Goal: Task Accomplishment & Management: Use online tool/utility

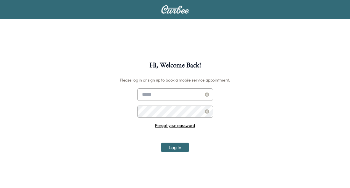
scroll to position [62, 0]
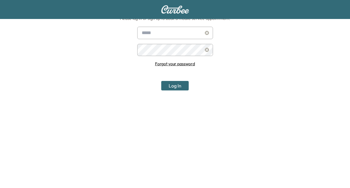
type input "**********"
click at [172, 84] on button "Log In" at bounding box center [175, 85] width 28 height 9
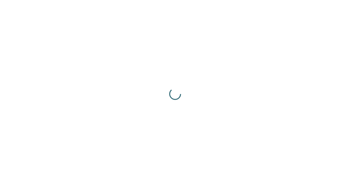
scroll to position [0, 0]
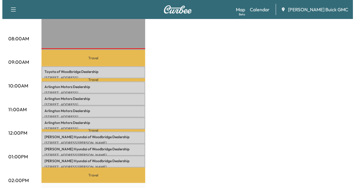
scroll to position [167, 0]
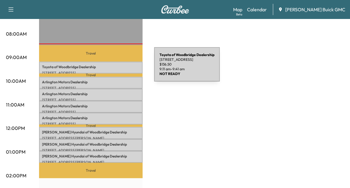
drag, startPoint x: 123, startPoint y: 67, endPoint x: 110, endPoint y: 68, distance: 13.4
click at [110, 68] on div "Toyota of Woodbridge Dealership [STREET_ADDRESS] $ 136.50 9:11 am - 9:41 am" at bounding box center [91, 68] width 104 height 12
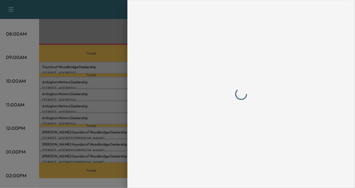
click at [110, 68] on div at bounding box center [177, 94] width 355 height 188
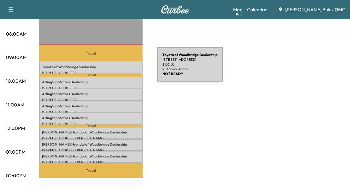
click at [113, 68] on div "Toyota of Woodbridge Dealership [STREET_ADDRESS] $ 136.50 9:11 am - 9:41 am" at bounding box center [91, 68] width 104 height 12
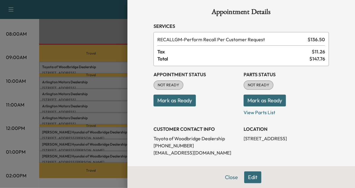
scroll to position [0, 0]
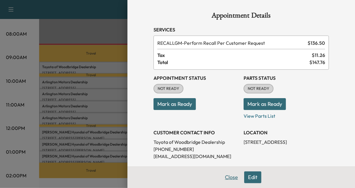
click at [230, 180] on button "Close" at bounding box center [231, 177] width 21 height 12
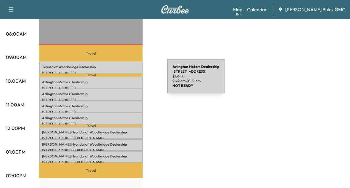
click at [123, 80] on p "Arlington Motors Dealership" at bounding box center [91, 82] width 98 height 5
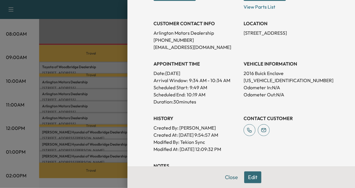
scroll to position [113, 0]
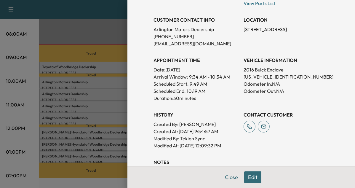
click at [108, 106] on div at bounding box center [177, 94] width 355 height 188
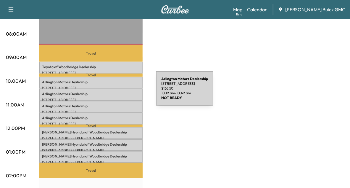
click at [112, 92] on p "Arlington Motors Dealership" at bounding box center [91, 94] width 98 height 5
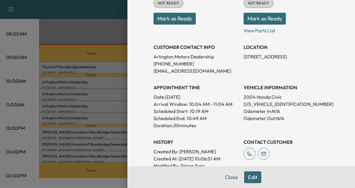
scroll to position [86, 0]
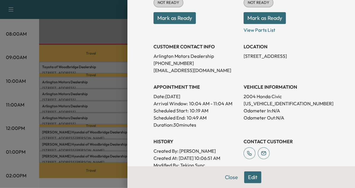
click at [107, 100] on div at bounding box center [177, 94] width 355 height 188
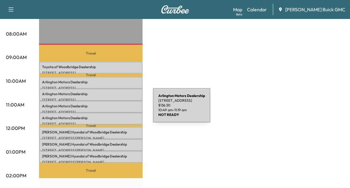
click at [109, 110] on p "[STREET_ADDRESS]" at bounding box center [91, 112] width 98 height 5
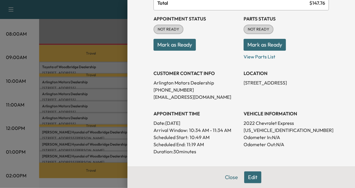
scroll to position [62, 0]
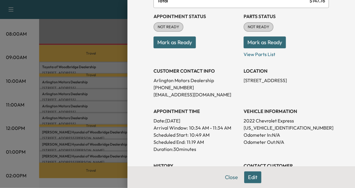
click at [101, 115] on div at bounding box center [177, 94] width 355 height 188
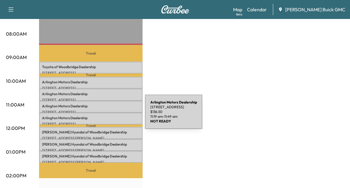
click at [101, 116] on p "Arlington Motors Dealership" at bounding box center [91, 118] width 98 height 5
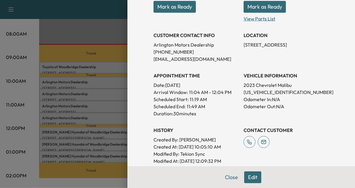
scroll to position [97, 0]
click at [104, 133] on div at bounding box center [177, 94] width 355 height 188
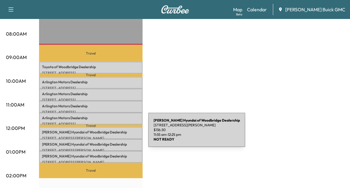
click at [104, 136] on p "[STREET_ADDRESS][PERSON_NAME]" at bounding box center [91, 138] width 98 height 5
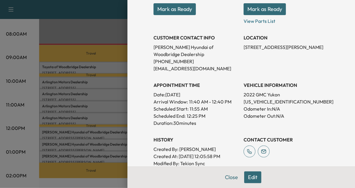
scroll to position [95, 0]
click at [116, 143] on div at bounding box center [177, 94] width 355 height 188
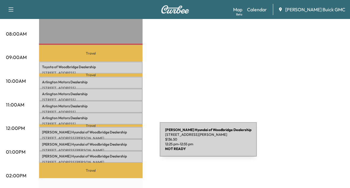
click at [116, 143] on p "[PERSON_NAME] Hyundai of Woodbridge Dealership" at bounding box center [91, 144] width 98 height 5
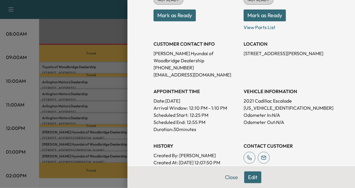
scroll to position [89, 0]
click at [110, 157] on div at bounding box center [177, 94] width 355 height 188
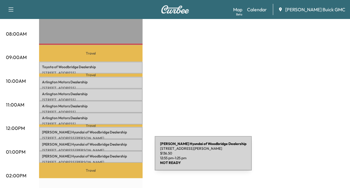
click at [110, 157] on div "[PERSON_NAME] Hyundai of Woodbridge Dealership [STREET_ADDRESS][PERSON_NAME] $ …" at bounding box center [91, 157] width 104 height 12
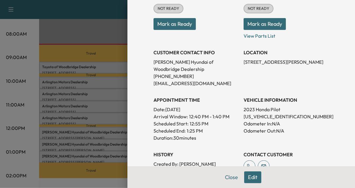
scroll to position [80, 0]
click at [102, 154] on div at bounding box center [177, 94] width 355 height 188
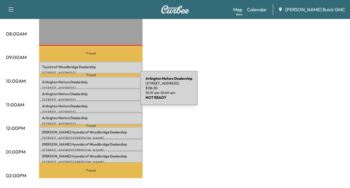
click at [96, 92] on p "Arlington Motors Dealership" at bounding box center [91, 94] width 98 height 5
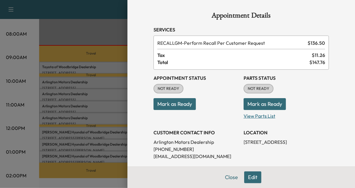
scroll to position [91, 0]
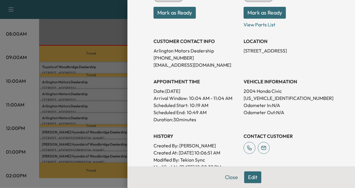
click at [264, 98] on p "[US_VEHICLE_IDENTIFICATION_NUMBER]" at bounding box center [285, 97] width 85 height 7
copy p "[US_VEHICLE_IDENTIFICATION_NUMBER]"
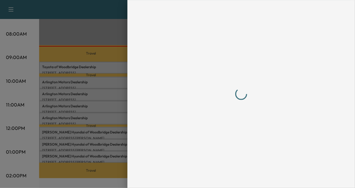
scroll to position [0, 0]
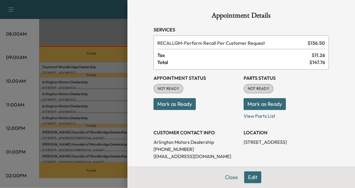
click at [98, 156] on div at bounding box center [177, 94] width 355 height 188
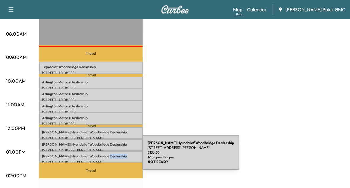
click at [98, 156] on div "[PERSON_NAME] Hyundai of Woodbridge Dealership [STREET_ADDRESS][PERSON_NAME] $ …" at bounding box center [91, 157] width 104 height 12
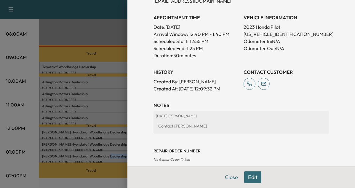
scroll to position [152, 0]
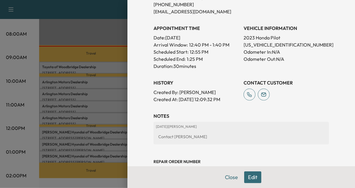
click at [275, 44] on p "[US_VEHICLE_IDENTIFICATION_NUMBER]" at bounding box center [285, 44] width 85 height 7
copy p "[US_VEHICLE_IDENTIFICATION_NUMBER]"
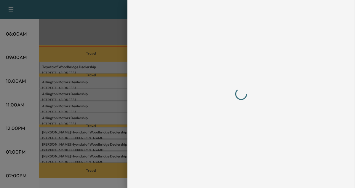
scroll to position [0, 0]
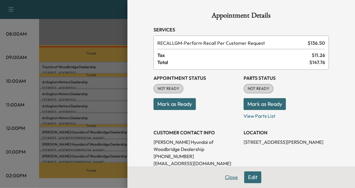
click at [226, 179] on button "Close" at bounding box center [231, 177] width 21 height 12
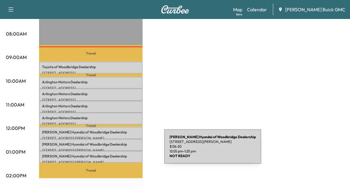
click at [120, 151] on div "[PERSON_NAME] Hyundai of Woodbridge Dealership [STREET_ADDRESS][PERSON_NAME] $ …" at bounding box center [91, 157] width 104 height 12
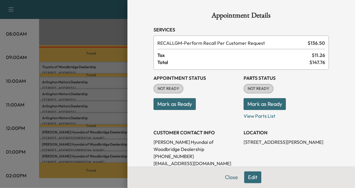
scroll to position [69, 0]
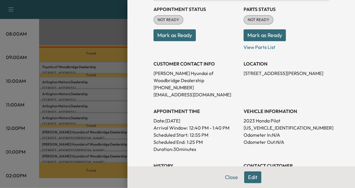
click at [97, 141] on div at bounding box center [177, 94] width 355 height 188
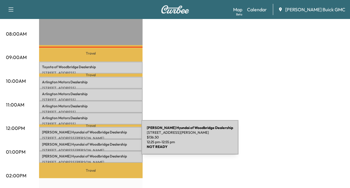
click at [97, 142] on p "[PERSON_NAME] Hyundai of Woodbridge Dealership" at bounding box center [91, 144] width 98 height 5
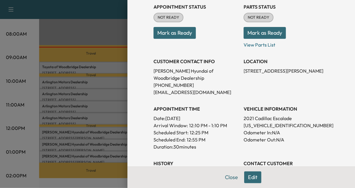
scroll to position [72, 0]
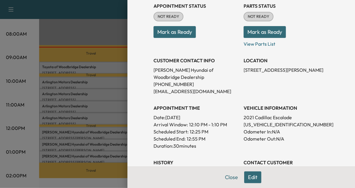
click at [261, 125] on p "[US_VEHICLE_IDENTIFICATION_NUMBER]" at bounding box center [285, 124] width 85 height 7
copy p "[US_VEHICLE_IDENTIFICATION_NUMBER]"
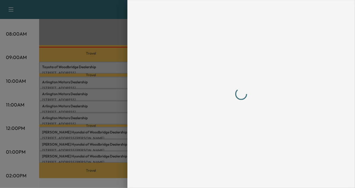
scroll to position [0, 0]
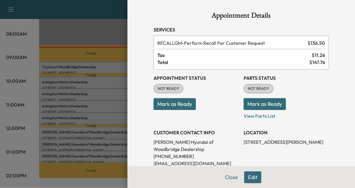
click at [174, 103] on button "Mark as Ready" at bounding box center [174, 104] width 42 height 12
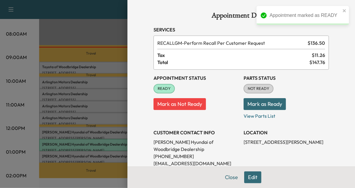
click at [110, 127] on div at bounding box center [177, 94] width 355 height 188
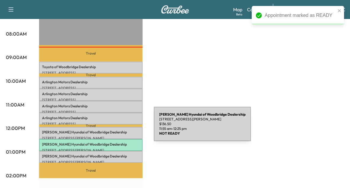
click at [110, 130] on p "[PERSON_NAME] Hyundai of Woodbridge Dealership" at bounding box center [91, 132] width 98 height 5
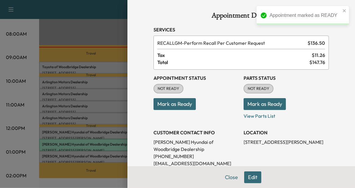
drag, startPoint x: 106, startPoint y: 149, endPoint x: 108, endPoint y: 157, distance: 8.5
click at [108, 157] on div at bounding box center [177, 94] width 355 height 188
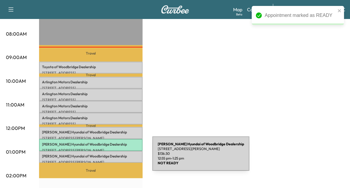
click at [108, 160] on p "[STREET_ADDRESS][PERSON_NAME]" at bounding box center [91, 162] width 98 height 5
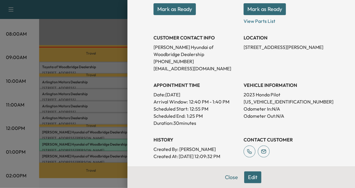
scroll to position [98, 0]
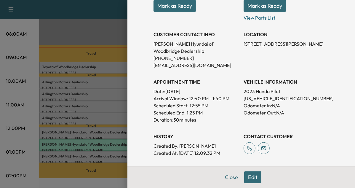
click at [177, 4] on button "Mark as Ready" at bounding box center [174, 6] width 42 height 12
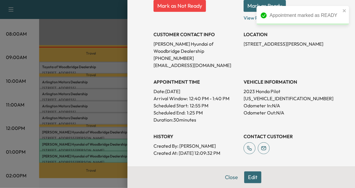
click at [101, 134] on div at bounding box center [177, 94] width 355 height 188
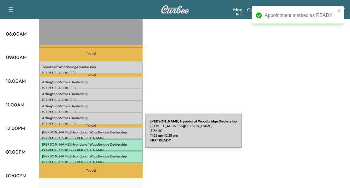
click at [101, 136] on p "[STREET_ADDRESS][PERSON_NAME]" at bounding box center [91, 138] width 98 height 5
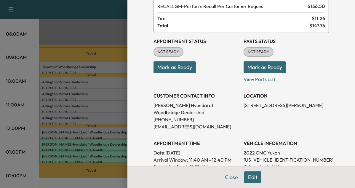
scroll to position [36, 0]
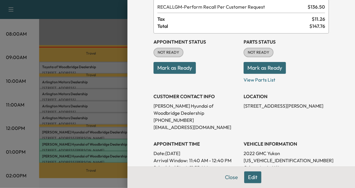
click at [272, 158] on p "[US_VEHICLE_IDENTIFICATION_NUMBER]" at bounding box center [285, 160] width 85 height 7
copy p "[US_VEHICLE_IDENTIFICATION_NUMBER]"
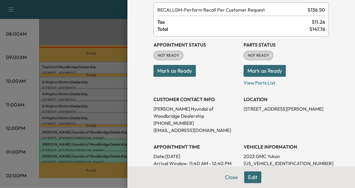
scroll to position [33, 0]
click at [176, 75] on button "Mark as Ready" at bounding box center [174, 71] width 42 height 12
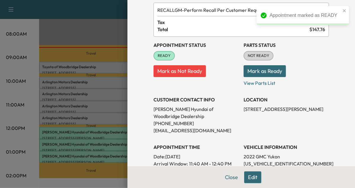
click at [104, 112] on div at bounding box center [177, 94] width 355 height 188
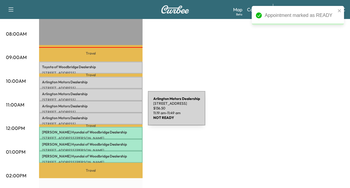
click at [104, 113] on div "Arlington Motors Dealership [STREET_ADDRESS] $ 136.50 11:19 am - 11:49 am" at bounding box center [91, 119] width 104 height 12
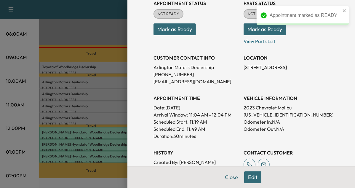
scroll to position [78, 0]
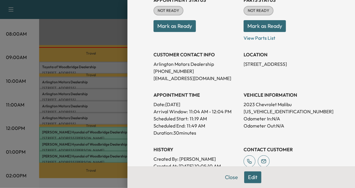
click at [184, 30] on button "Mark as Ready" at bounding box center [174, 26] width 42 height 12
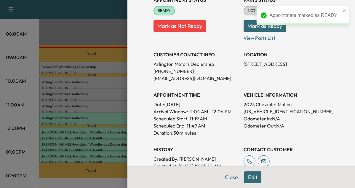
click at [98, 105] on div at bounding box center [177, 94] width 355 height 188
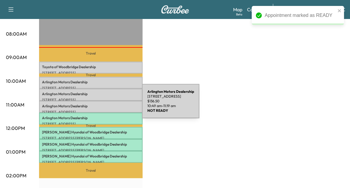
click at [98, 105] on p "Arlington Motors Dealership" at bounding box center [91, 106] width 98 height 5
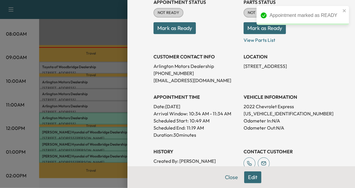
scroll to position [76, 0]
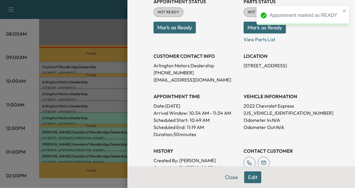
click at [258, 113] on p "[US_VEHICLE_IDENTIFICATION_NUMBER]" at bounding box center [285, 112] width 85 height 7
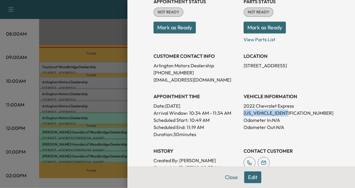
copy p "[US_VEHICLE_IDENTIFICATION_NUMBER]"
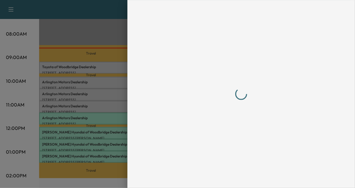
scroll to position [0, 0]
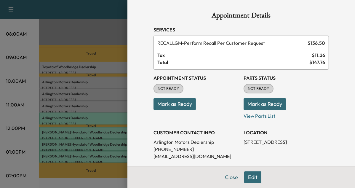
click at [171, 103] on button "Mark as Ready" at bounding box center [174, 104] width 42 height 12
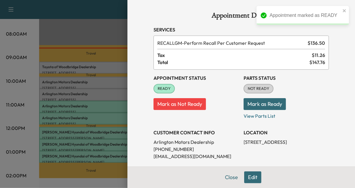
click at [109, 81] on div at bounding box center [177, 94] width 355 height 188
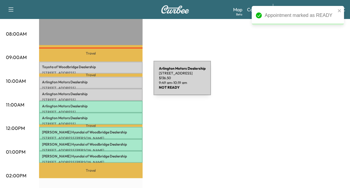
click at [109, 81] on p "Arlington Motors Dealership" at bounding box center [91, 82] width 98 height 5
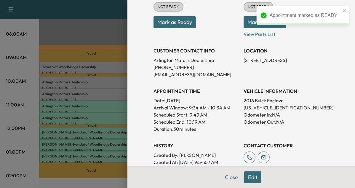
scroll to position [82, 0]
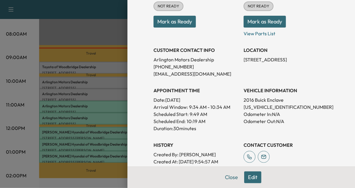
click at [246, 106] on p "[US_VEHICLE_IDENTIFICATION_NUMBER]" at bounding box center [285, 106] width 85 height 7
copy p "[US_VEHICLE_IDENTIFICATION_NUMBER]"
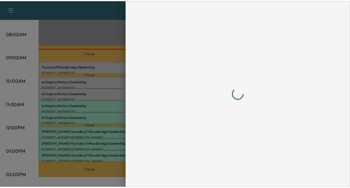
scroll to position [0, 0]
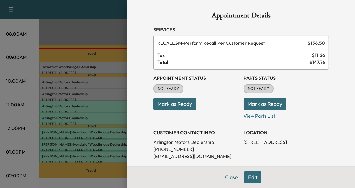
drag, startPoint x: 110, startPoint y: 85, endPoint x: 117, endPoint y: 101, distance: 18.0
click at [117, 101] on div at bounding box center [177, 94] width 355 height 188
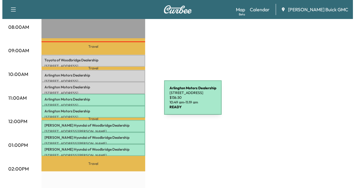
scroll to position [174, 0]
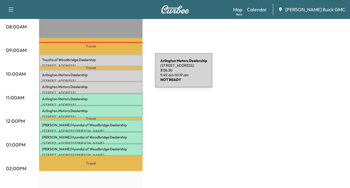
click at [111, 74] on p "Arlington Motors Dealership" at bounding box center [91, 75] width 98 height 5
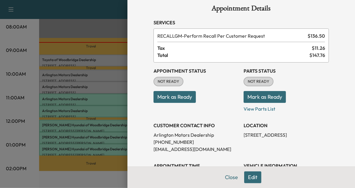
scroll to position [7, 0]
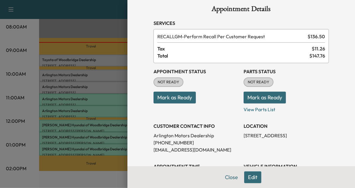
click at [101, 56] on div at bounding box center [177, 94] width 355 height 188
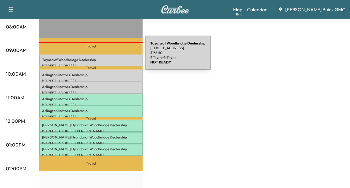
click at [101, 57] on p "Toyota of Woodbridge Dealership" at bounding box center [91, 59] width 98 height 5
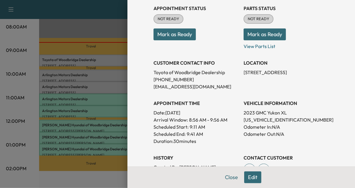
scroll to position [70, 0]
click at [253, 121] on p "[US_VEHICLE_IDENTIFICATION_NUMBER]" at bounding box center [285, 119] width 85 height 7
copy p "[US_VEHICLE_IDENTIFICATION_NUMBER]"
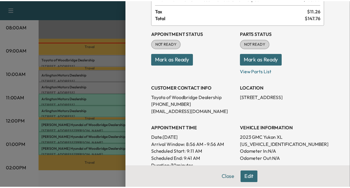
scroll to position [45, 0]
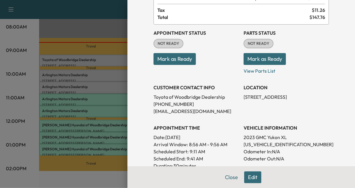
click at [176, 58] on button "Mark as Ready" at bounding box center [174, 59] width 42 height 12
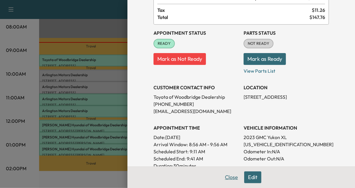
click at [227, 176] on button "Close" at bounding box center [231, 177] width 21 height 12
